Goal: Book appointment/travel/reservation

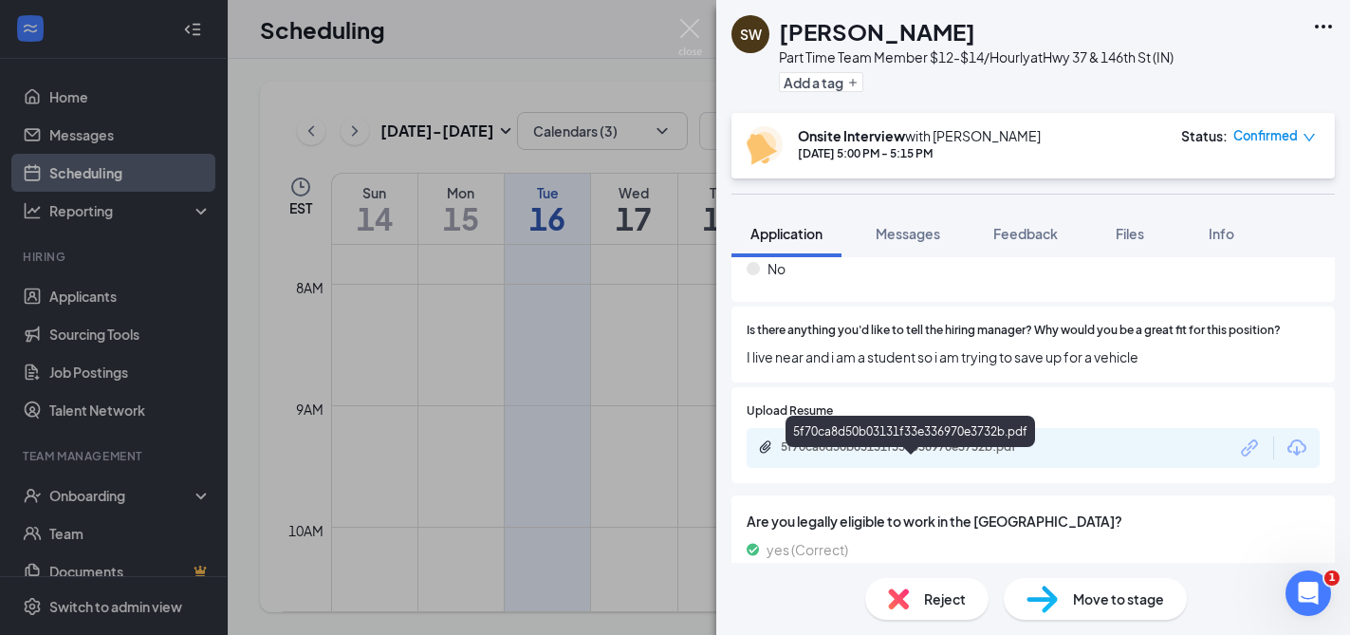
scroll to position [667, 0]
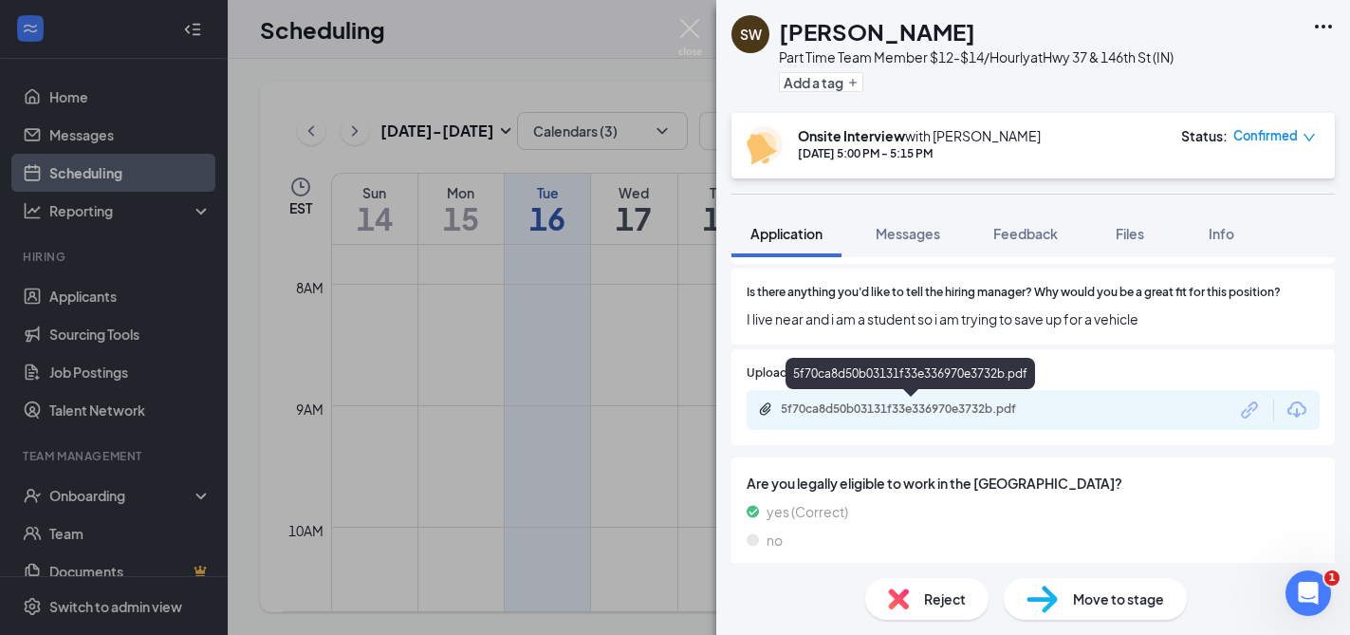
click at [901, 410] on div "5f70ca8d50b03131f33e336970e3732b.pdf" at bounding box center [914, 408] width 266 height 15
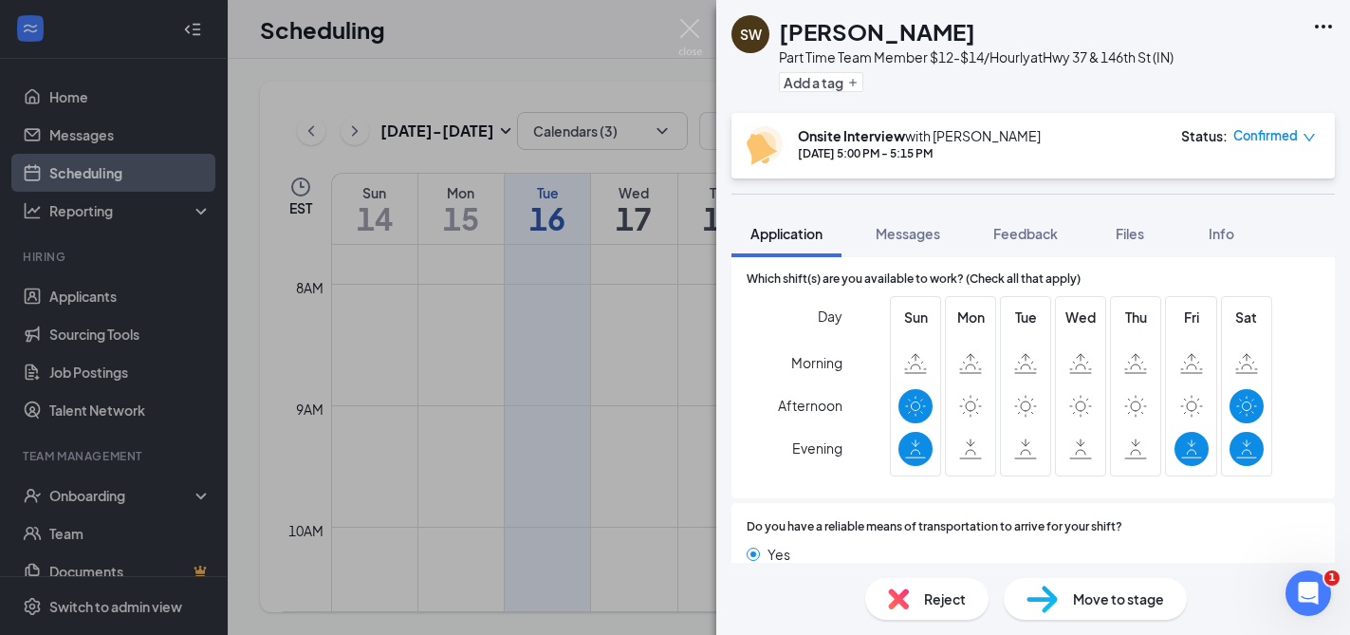
scroll to position [1263, 0]
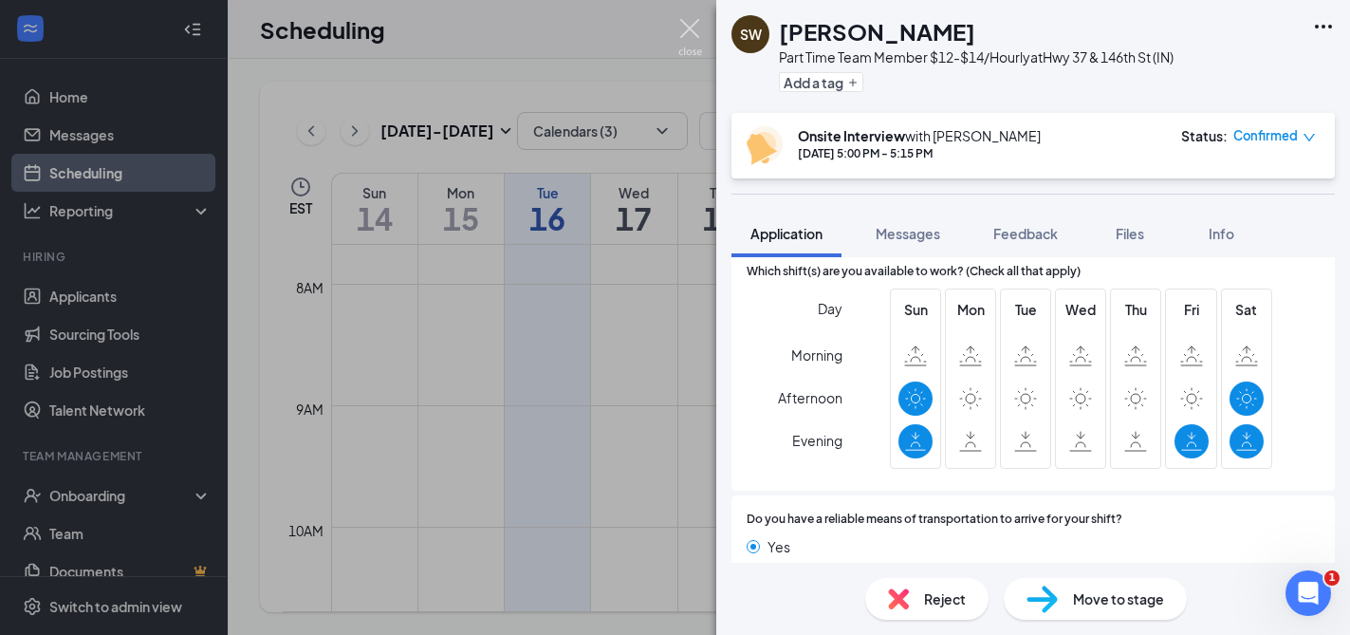
click at [695, 27] on img at bounding box center [690, 37] width 24 height 37
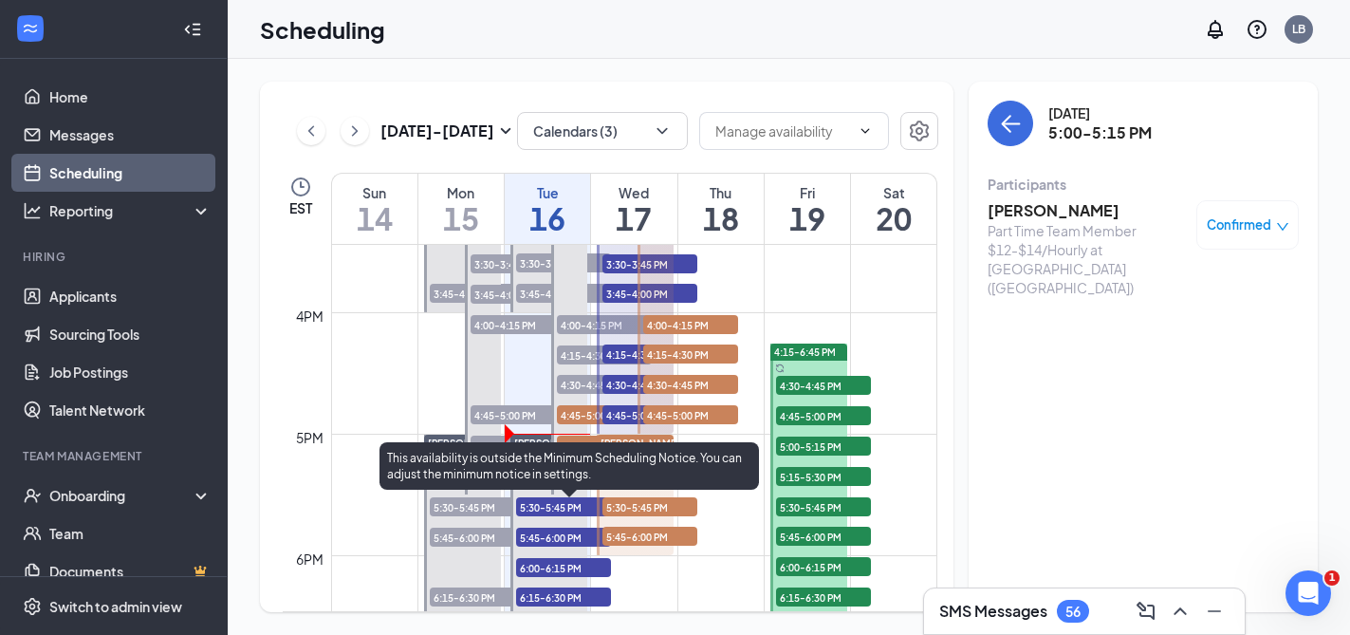
scroll to position [1880, 0]
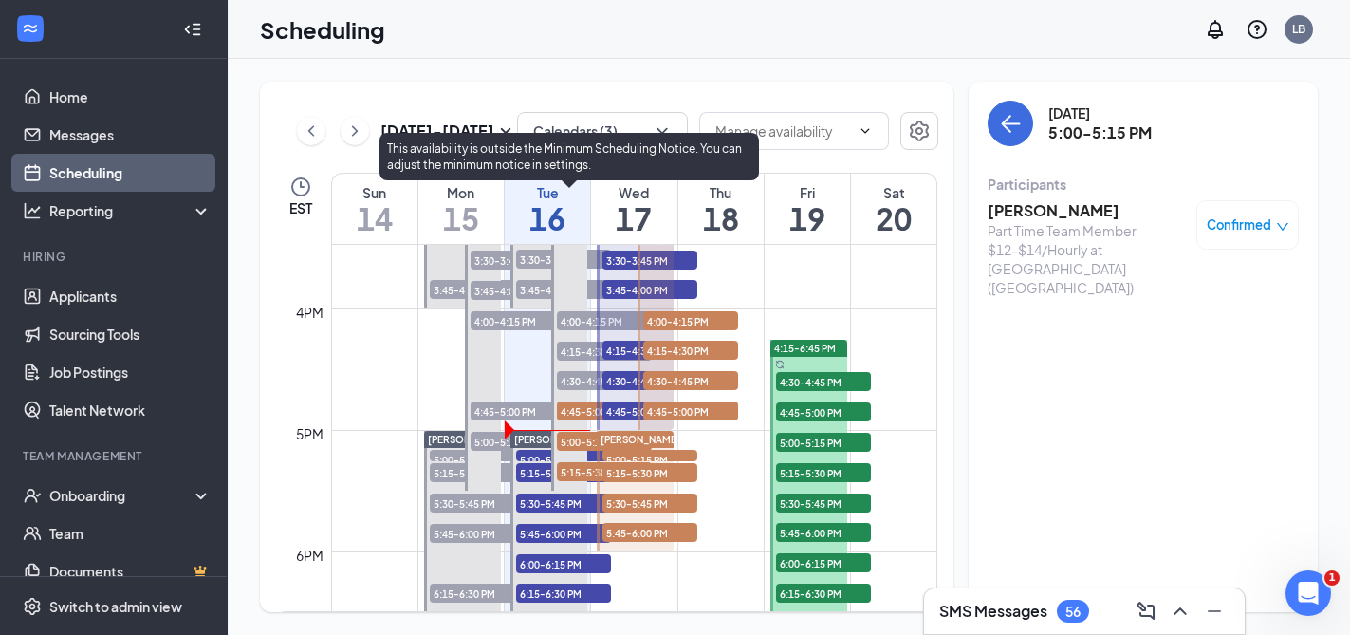
click at [582, 413] on span "4:45-5:00 PM" at bounding box center [604, 410] width 95 height 19
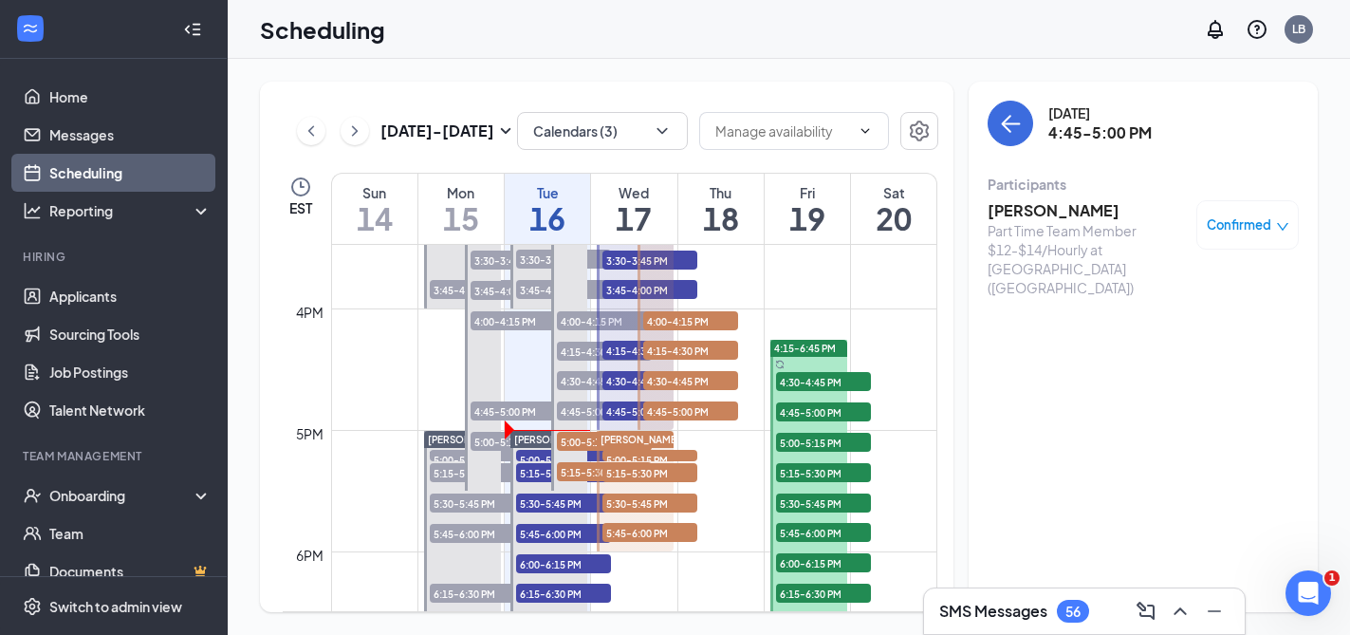
click at [1009, 210] on h3 "[PERSON_NAME]" at bounding box center [1087, 210] width 199 height 21
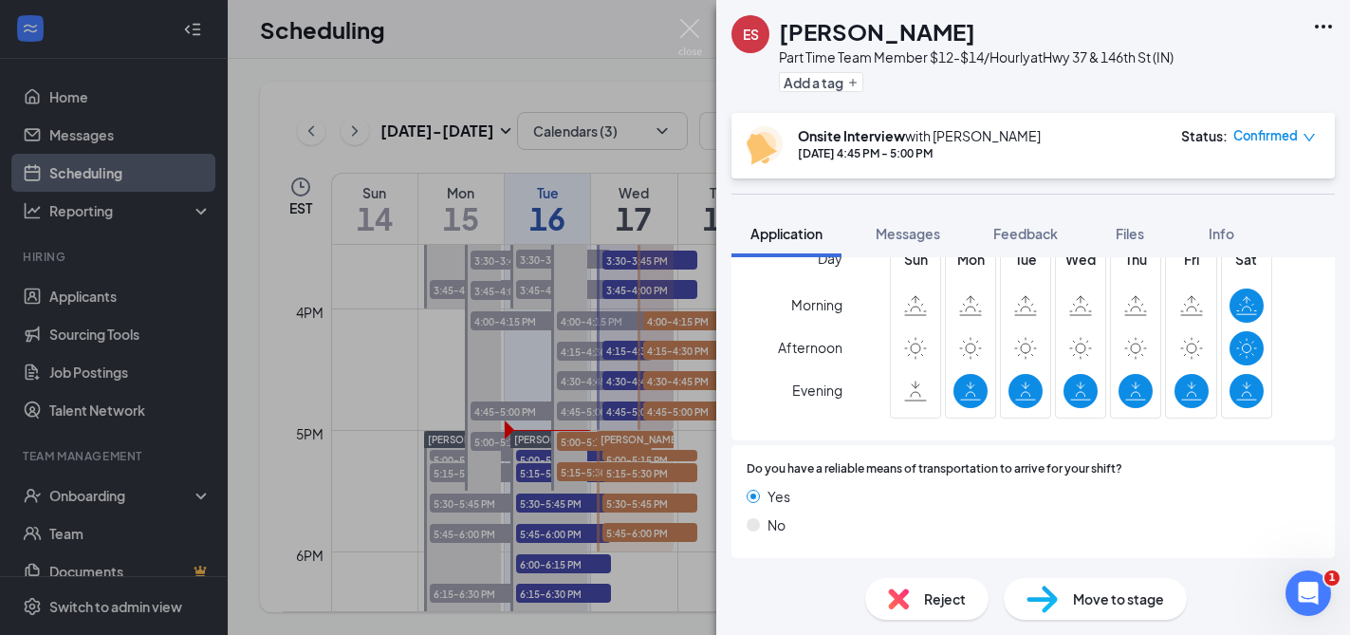
scroll to position [1222, 0]
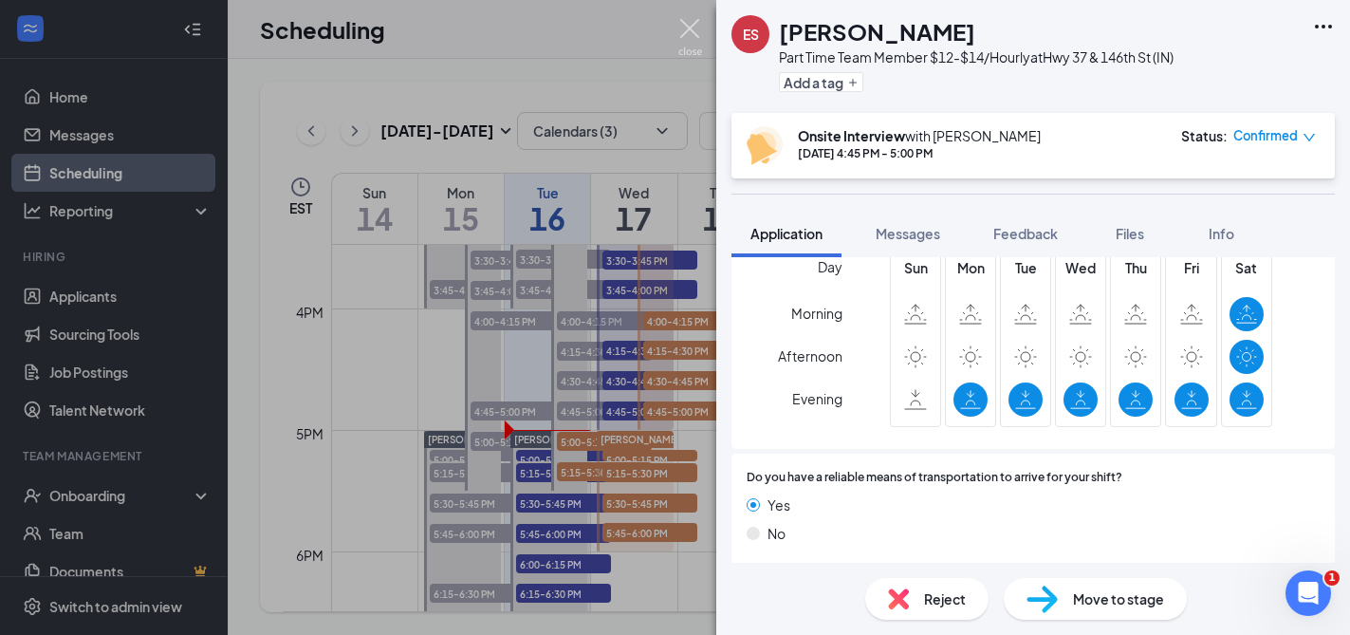
click at [679, 24] on img at bounding box center [690, 37] width 24 height 37
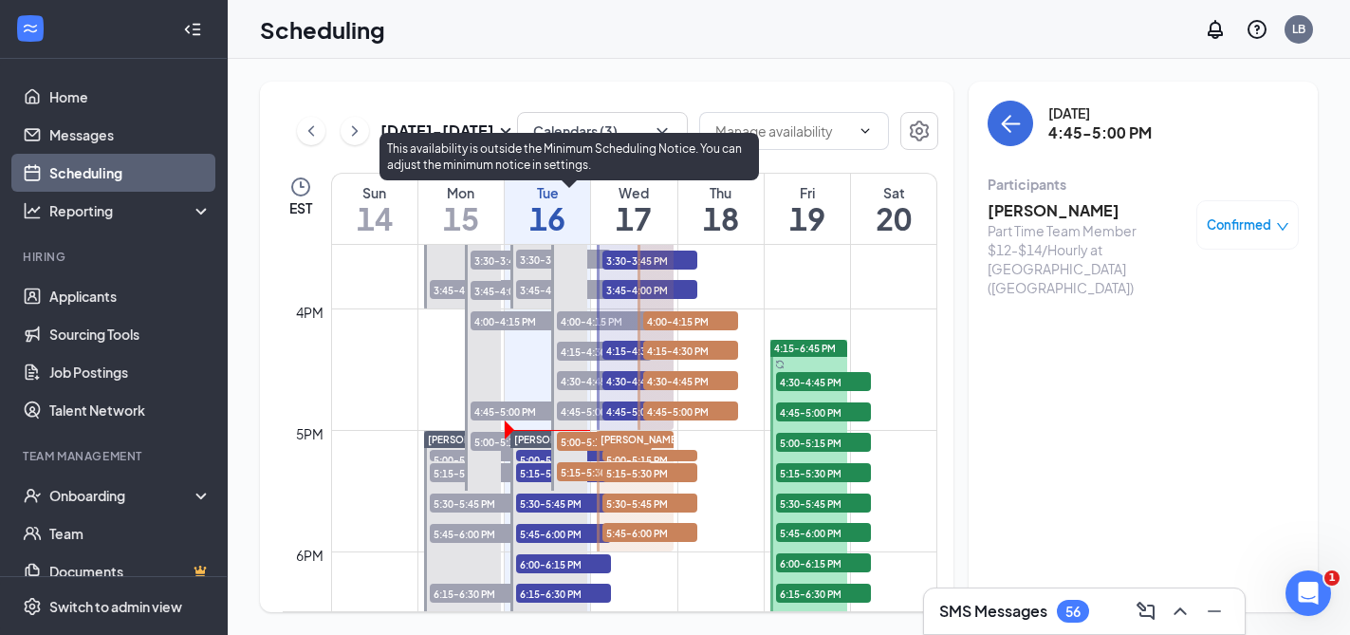
click at [573, 444] on span "5:00-5:15 PM" at bounding box center [604, 441] width 95 height 19
click at [584, 475] on span "5:15-5:30 PM" at bounding box center [604, 471] width 95 height 19
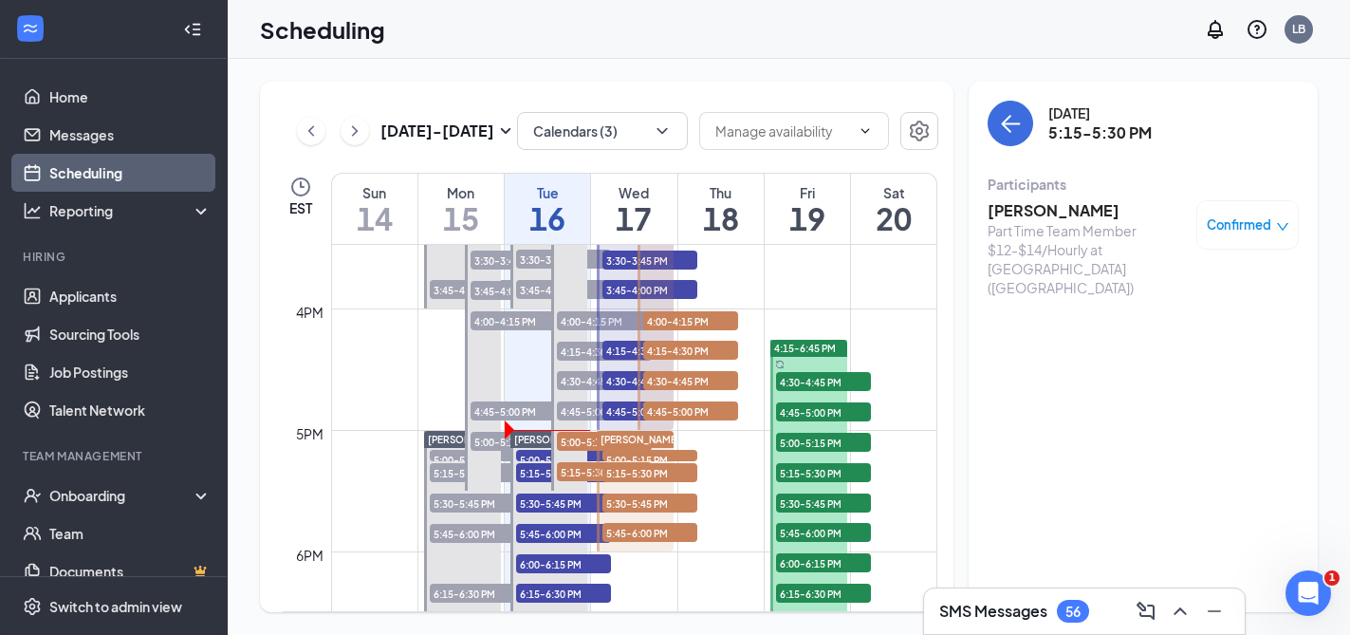
click at [1048, 214] on h3 "[PERSON_NAME]" at bounding box center [1087, 210] width 199 height 21
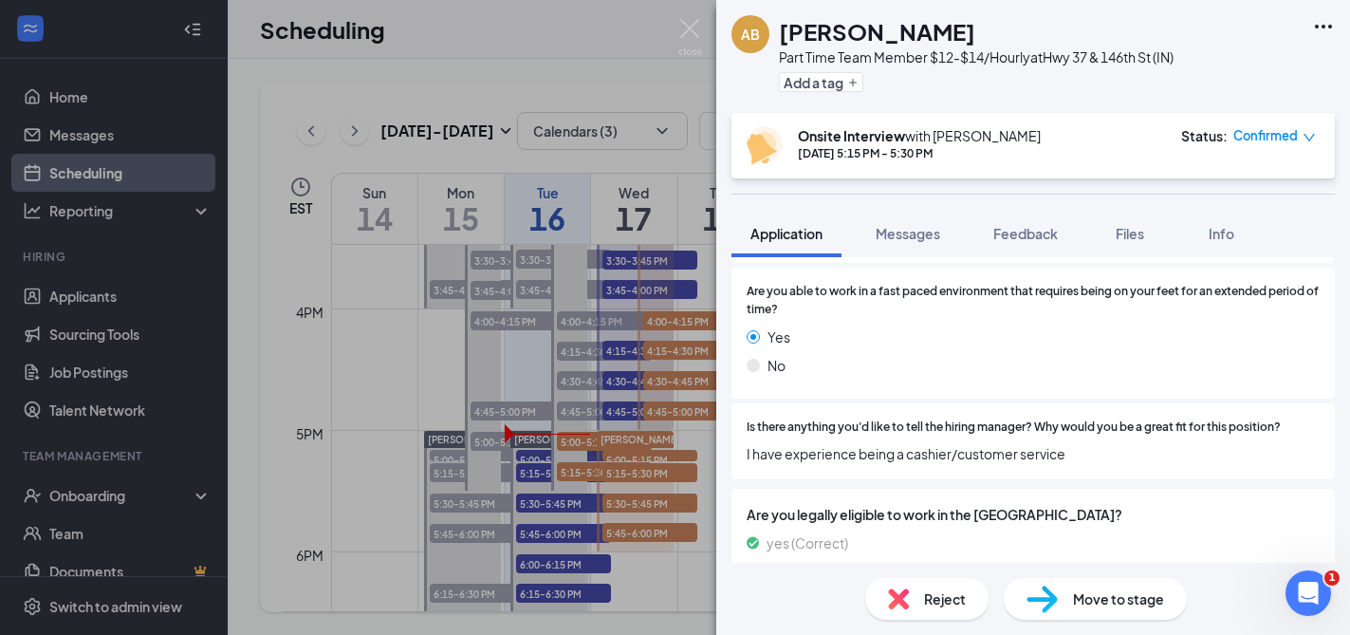
scroll to position [538, 0]
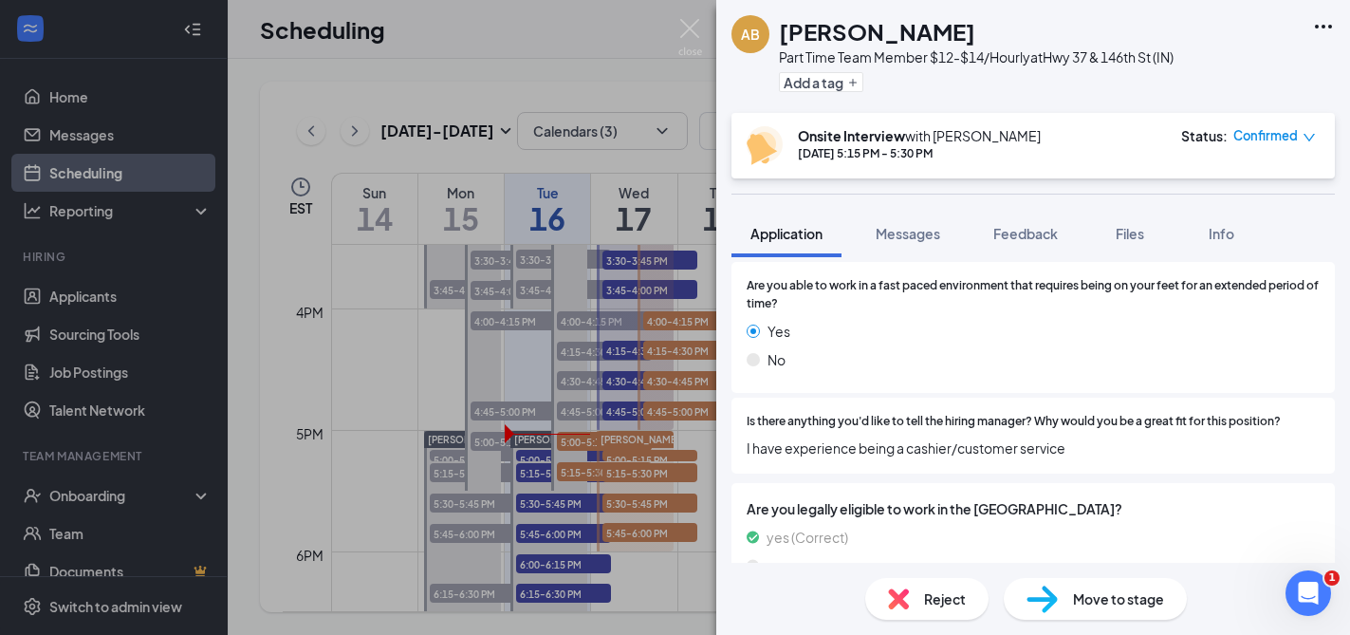
click at [705, 343] on div "AB [PERSON_NAME] Part Time Team Member $12-$14/Hourly at Hwy 37 & 146th St (IN)…" at bounding box center [675, 317] width 1350 height 635
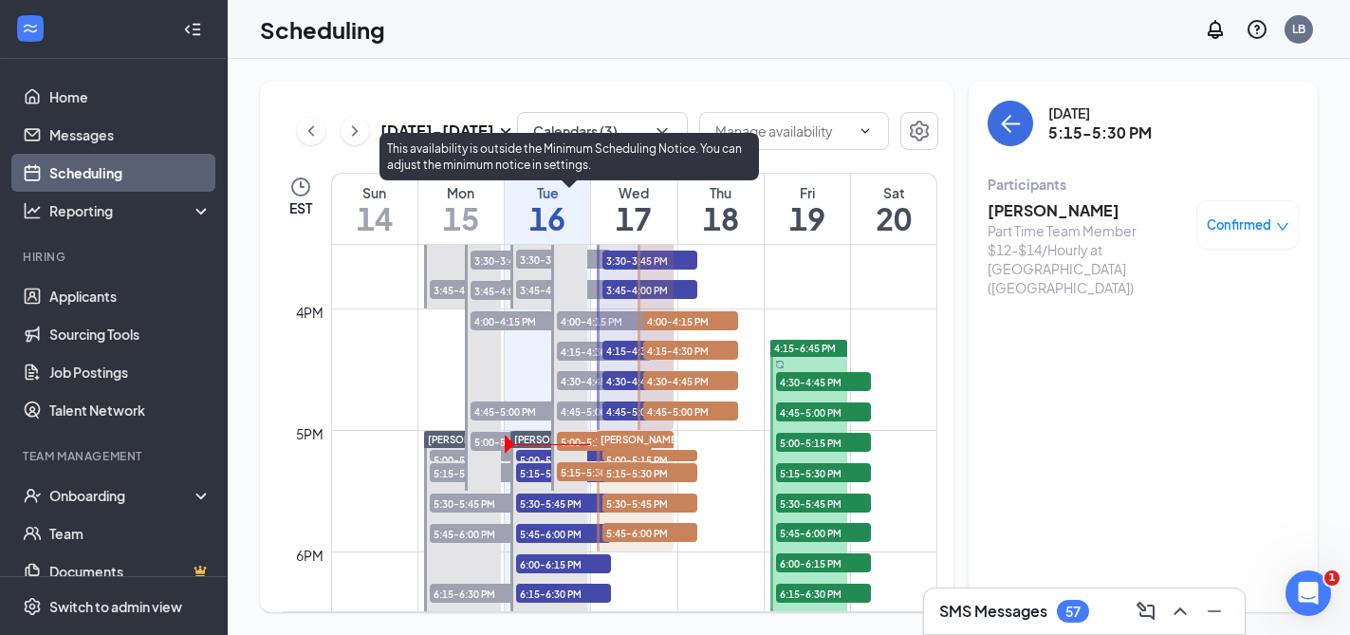
click at [578, 442] on span "5:00-5:15 PM" at bounding box center [604, 441] width 95 height 19
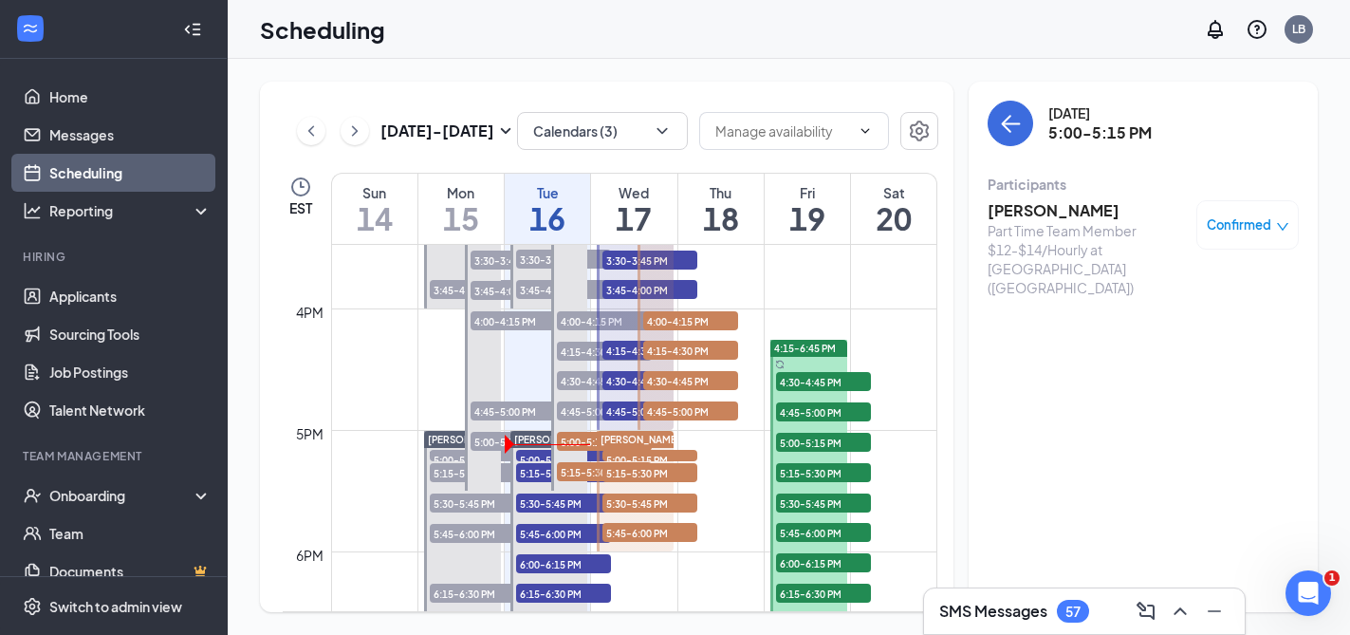
click at [1059, 207] on h3 "[PERSON_NAME]" at bounding box center [1087, 210] width 199 height 21
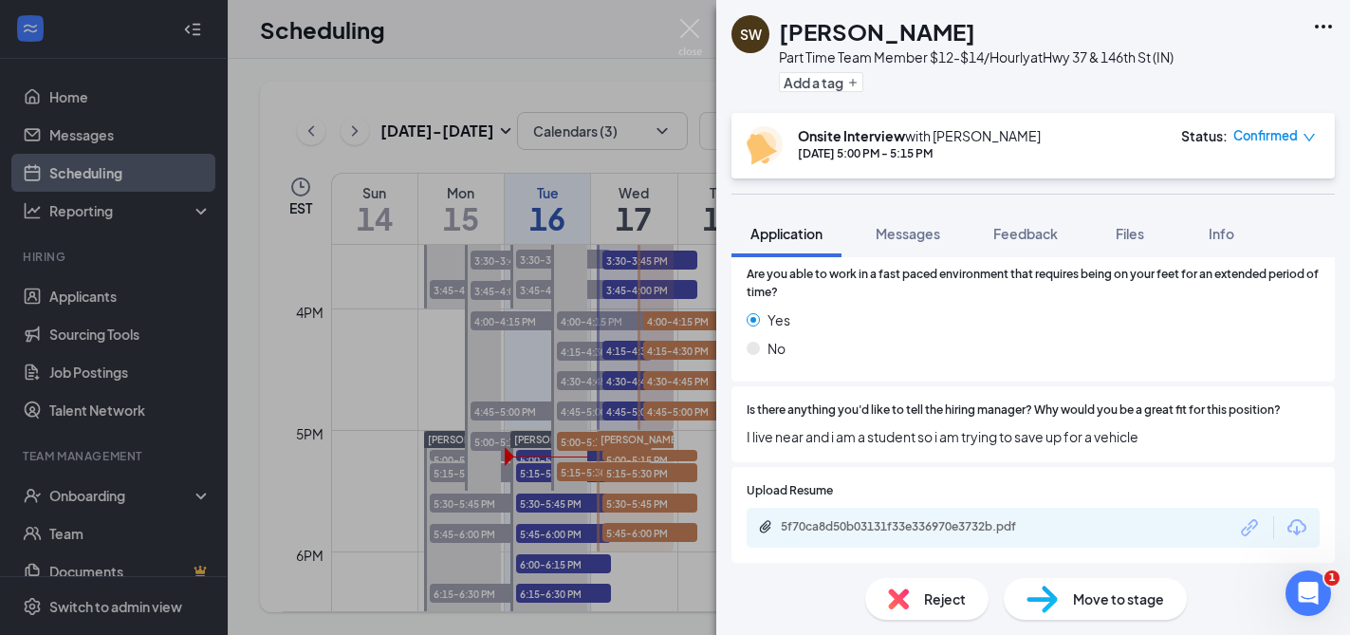
scroll to position [546, 0]
